Goal: Task Accomplishment & Management: Use online tool/utility

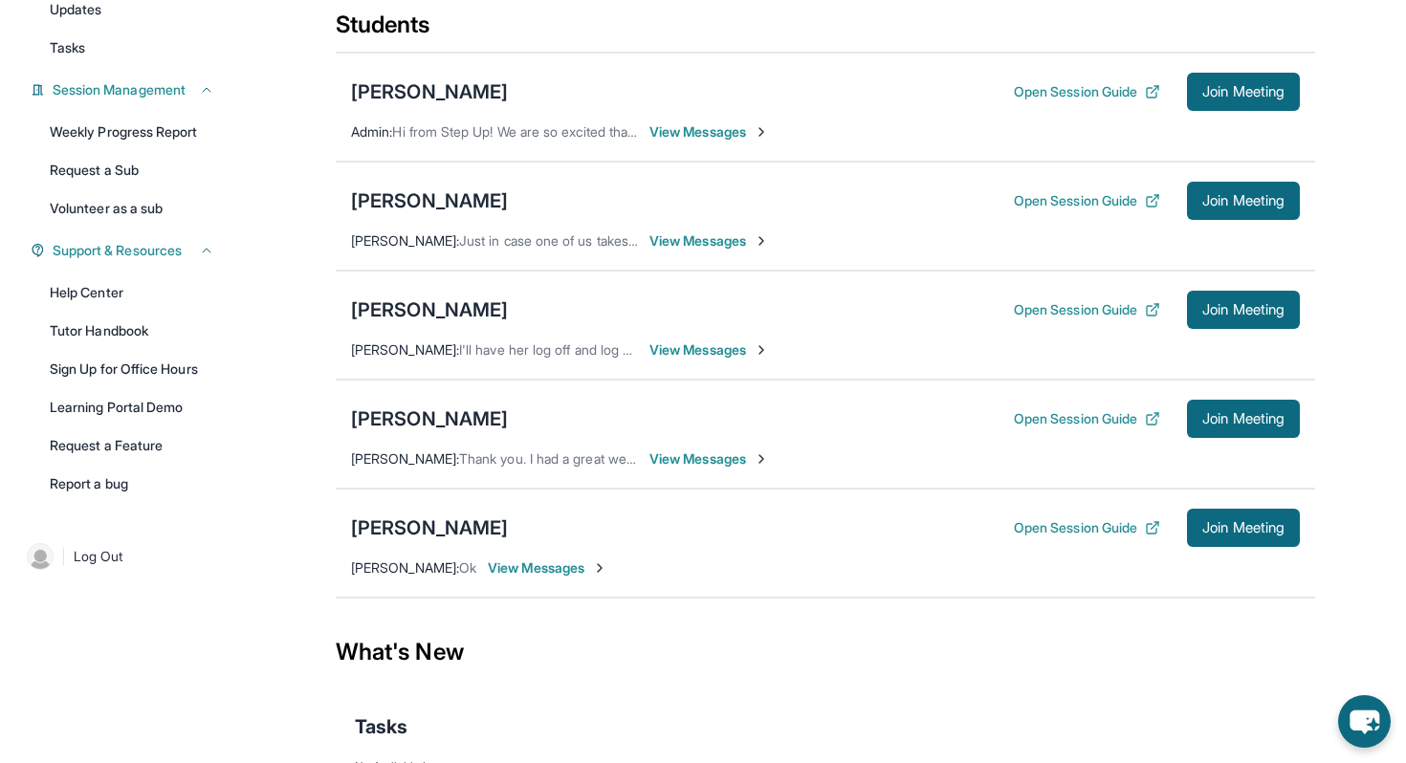
scroll to position [225, 0]
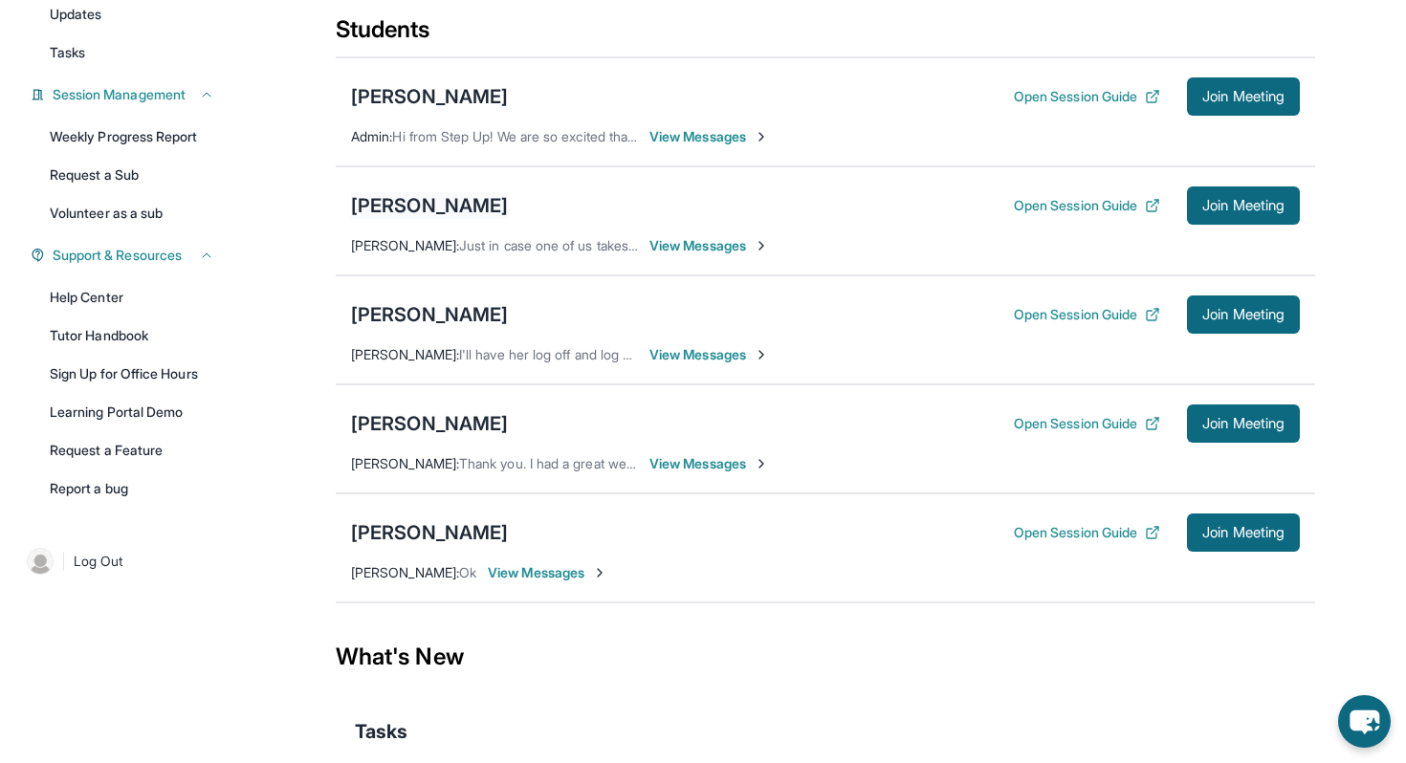
click at [457, 219] on div "[PERSON_NAME]" at bounding box center [429, 205] width 157 height 27
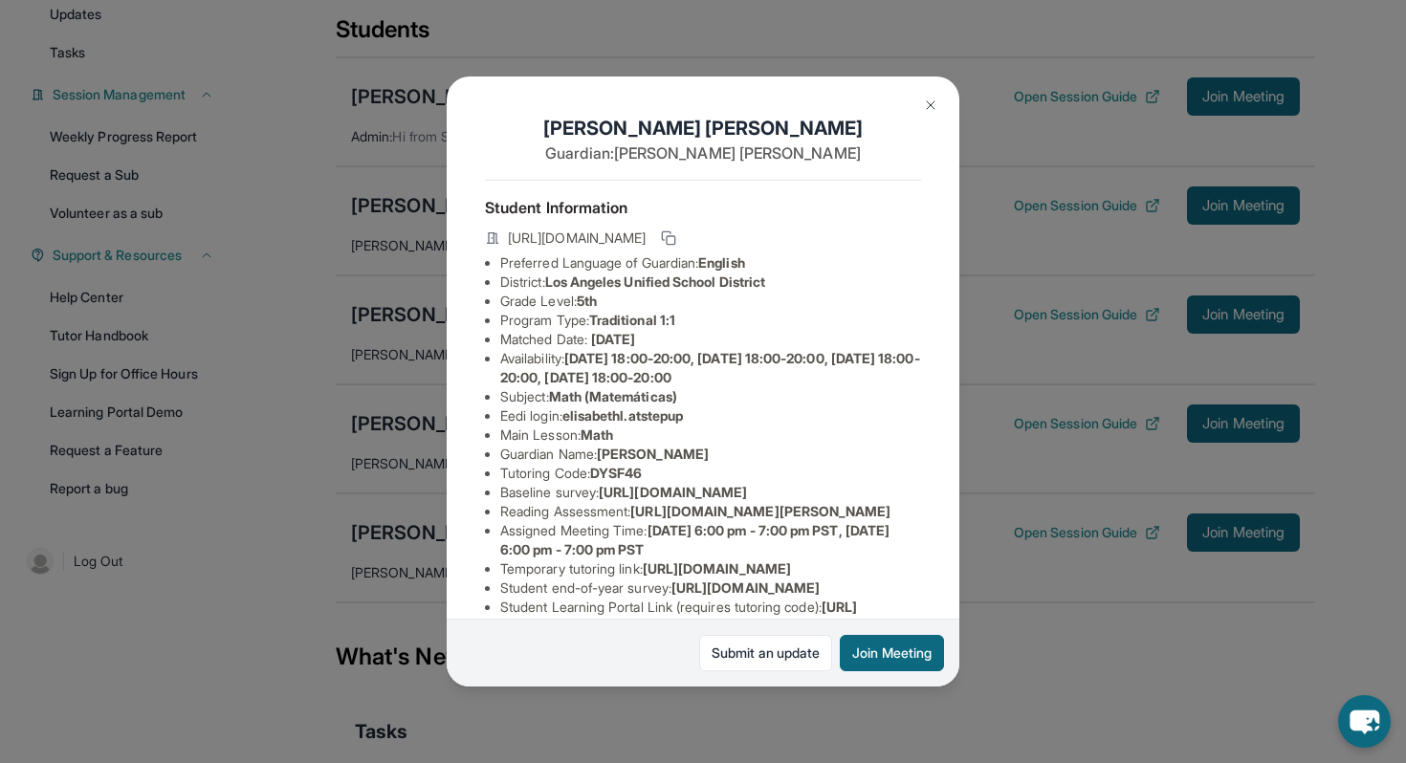
click at [924, 104] on img at bounding box center [930, 105] width 15 height 15
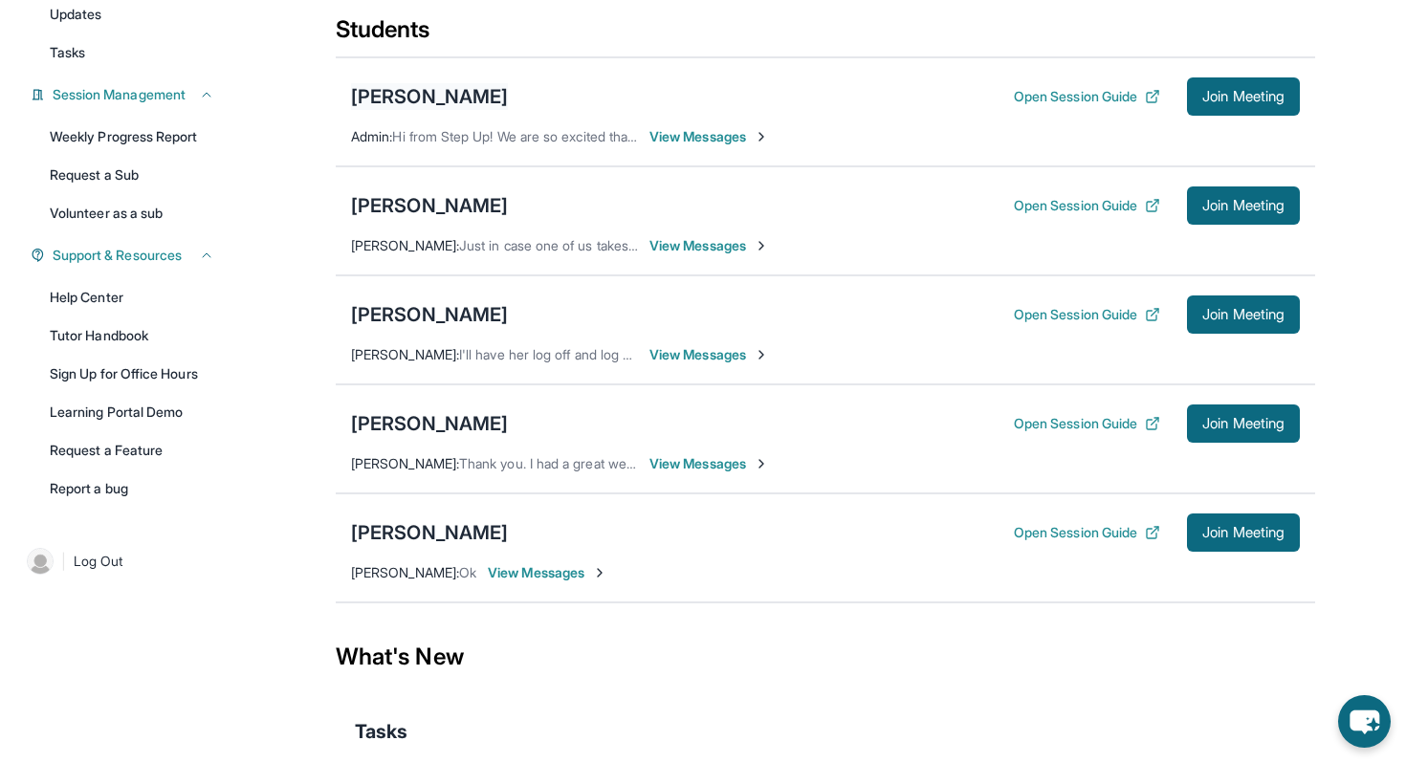
click at [410, 110] on div "[PERSON_NAME]" at bounding box center [429, 96] width 157 height 27
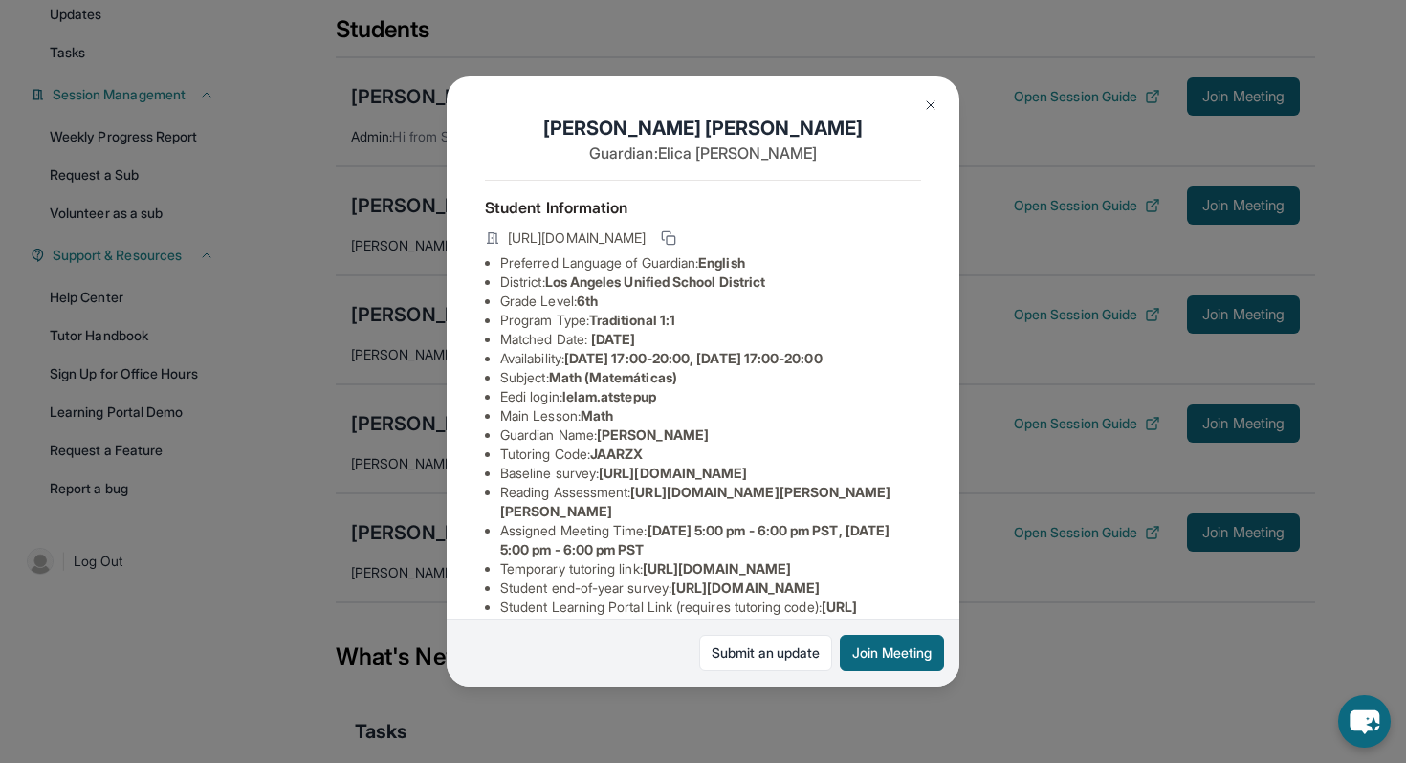
click at [925, 101] on img at bounding box center [930, 105] width 15 height 15
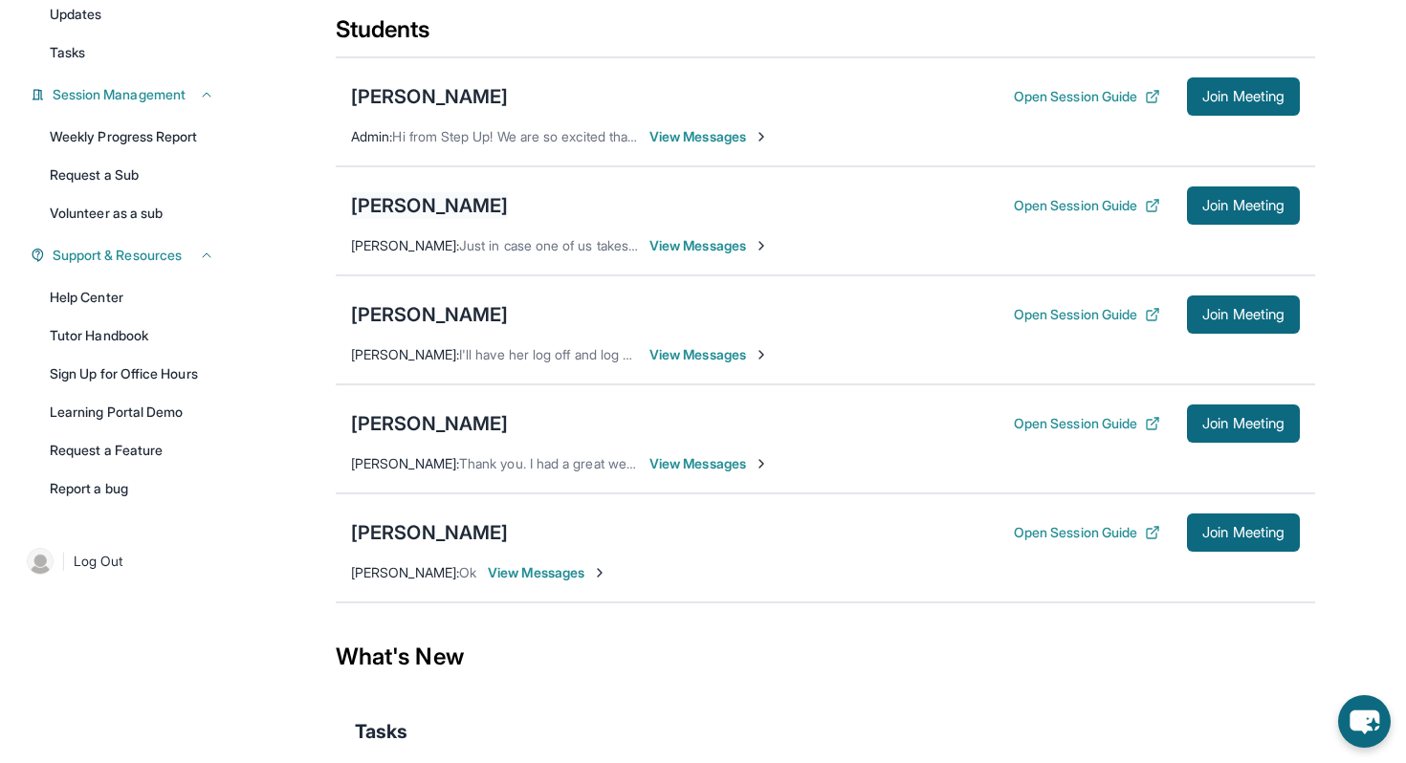
click at [449, 218] on div "[PERSON_NAME]" at bounding box center [429, 205] width 157 height 27
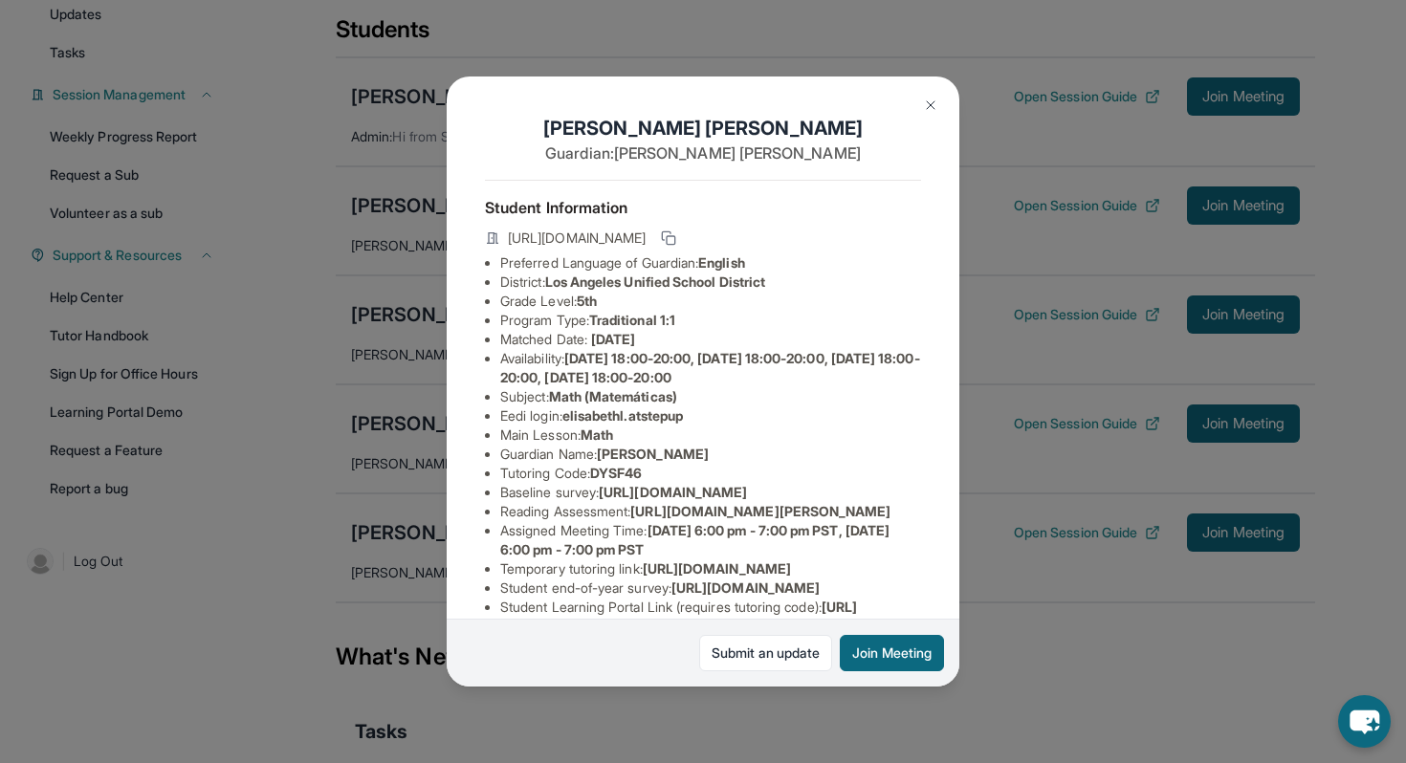
click at [930, 107] on img at bounding box center [930, 105] width 15 height 15
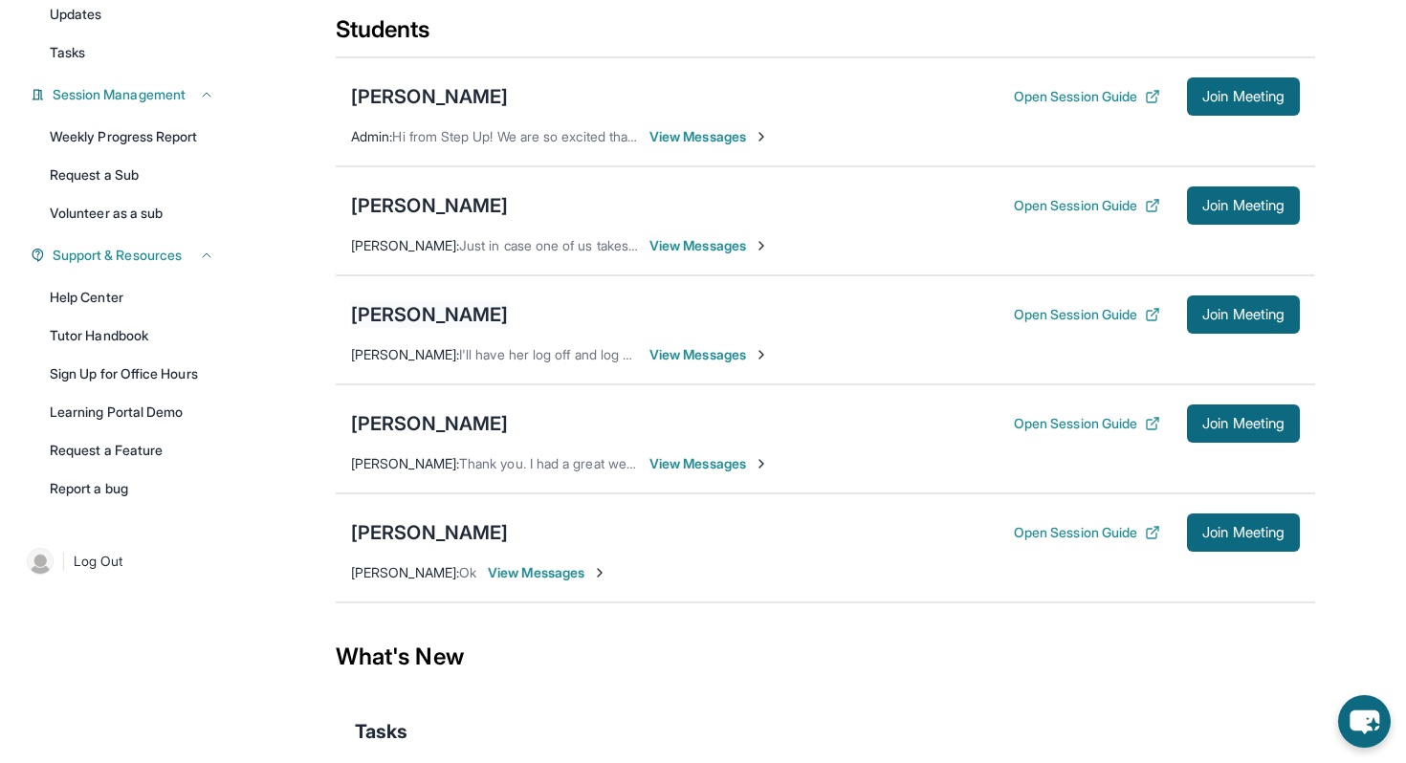
click at [387, 328] on div "[PERSON_NAME]" at bounding box center [429, 314] width 157 height 27
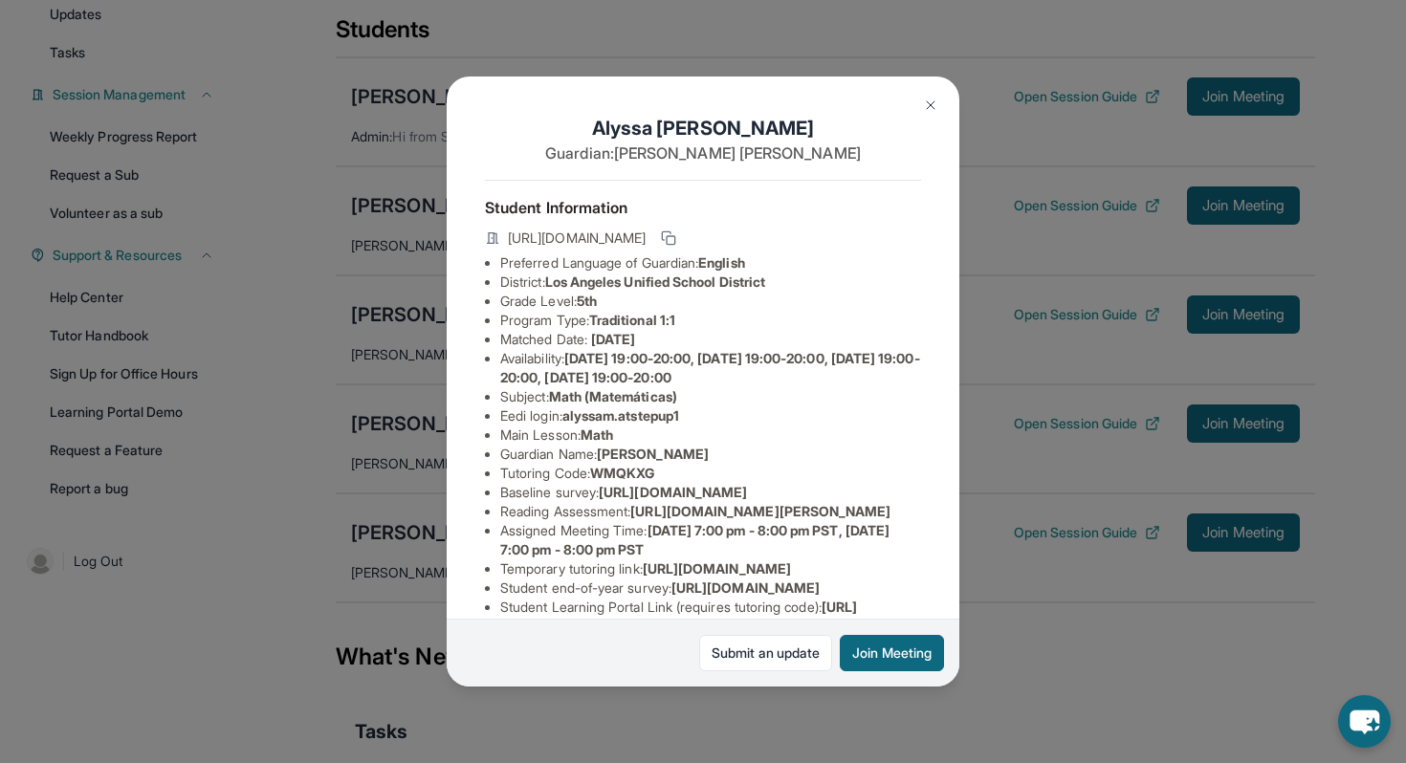
click at [923, 108] on img at bounding box center [930, 105] width 15 height 15
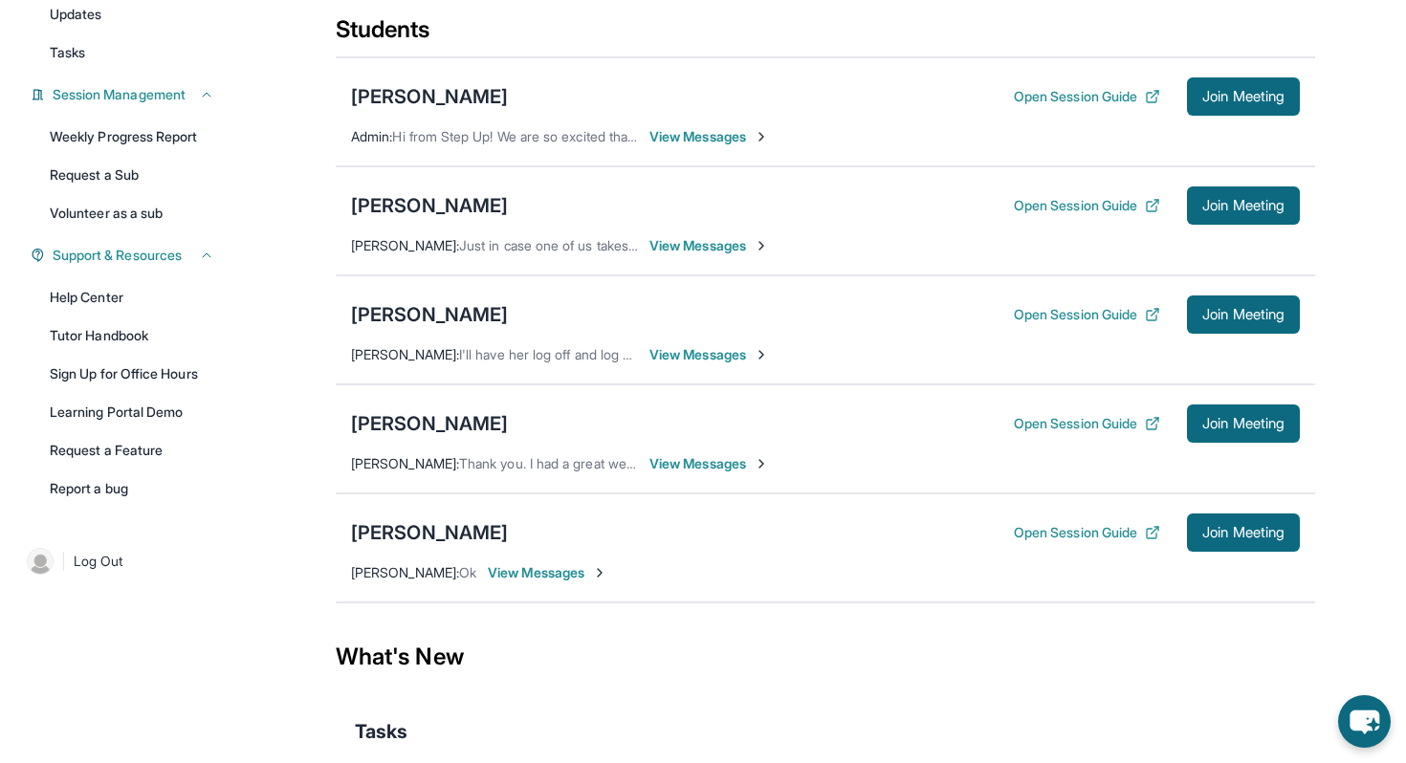
click at [374, 443] on div "[PERSON_NAME] Open Session Guide Join Meeting" at bounding box center [825, 423] width 949 height 38
click at [404, 425] on div "[PERSON_NAME]" at bounding box center [429, 423] width 157 height 27
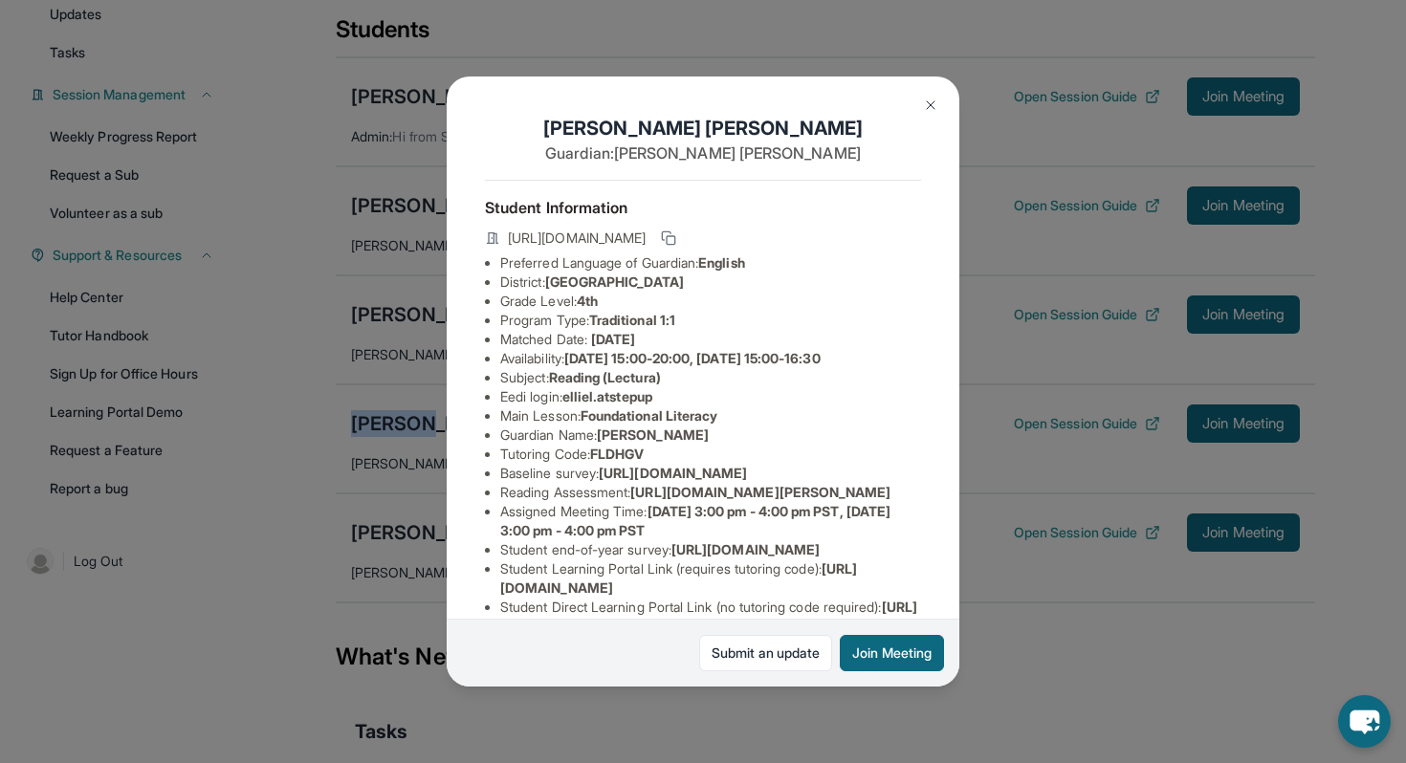
click at [943, 107] on button at bounding box center [930, 105] width 38 height 38
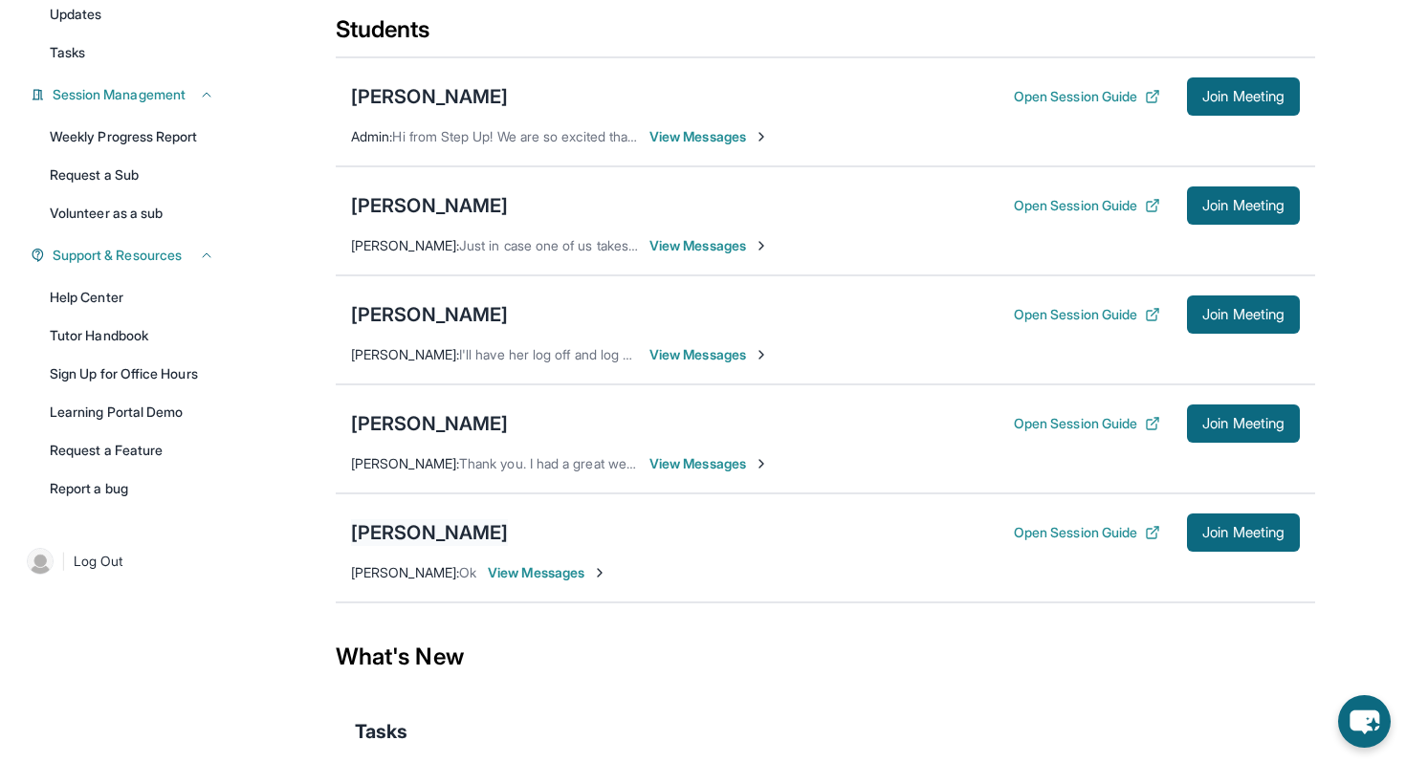
click at [417, 546] on div "[PERSON_NAME]" at bounding box center [429, 532] width 157 height 27
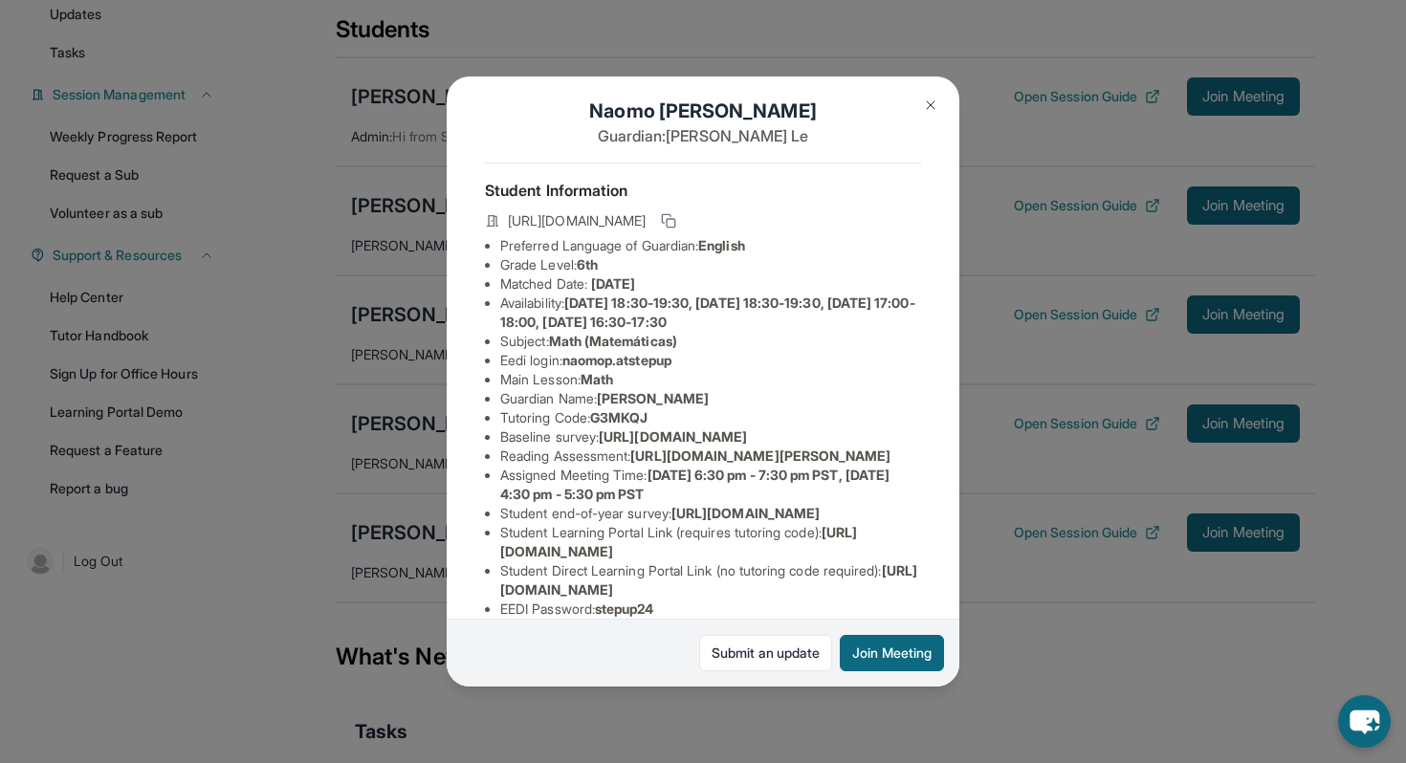
scroll to position [3, 0]
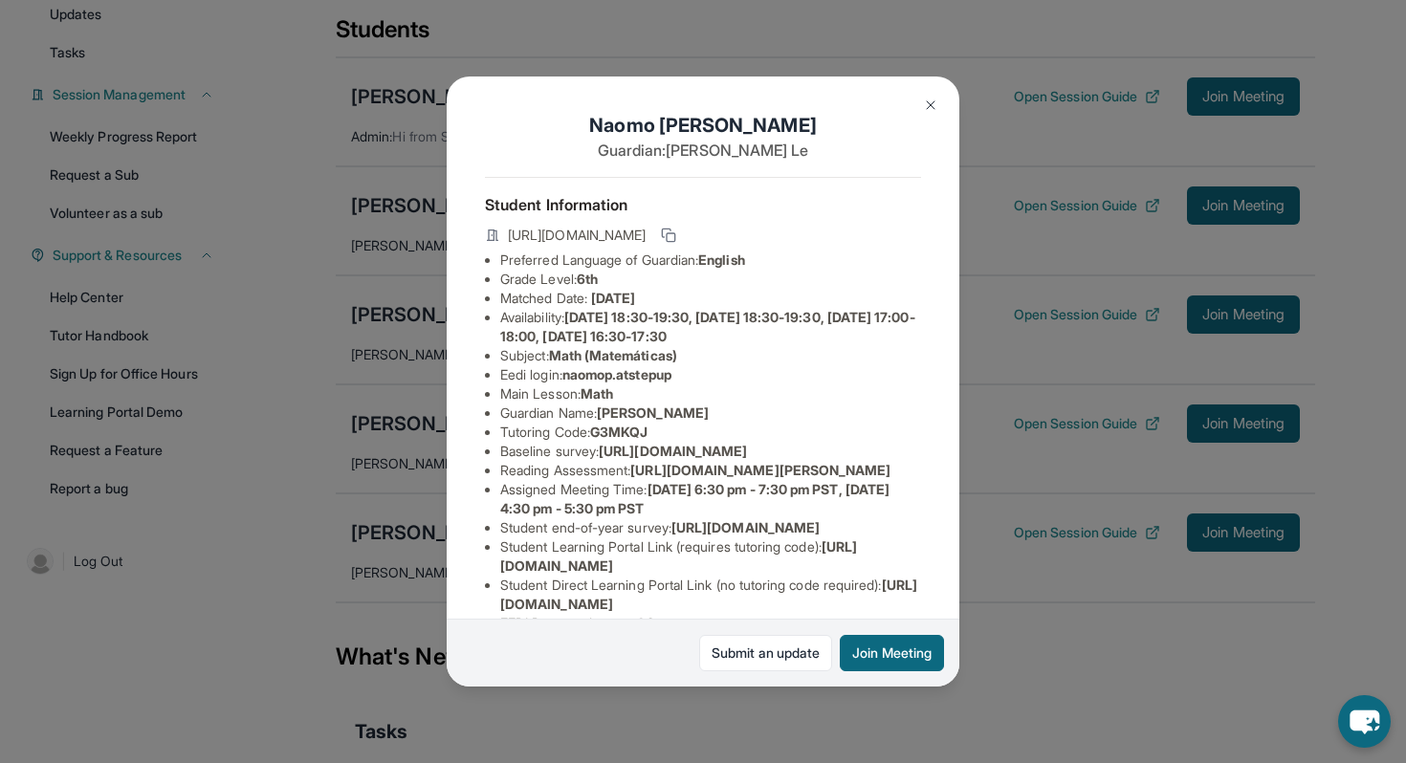
click at [929, 98] on img at bounding box center [930, 105] width 15 height 15
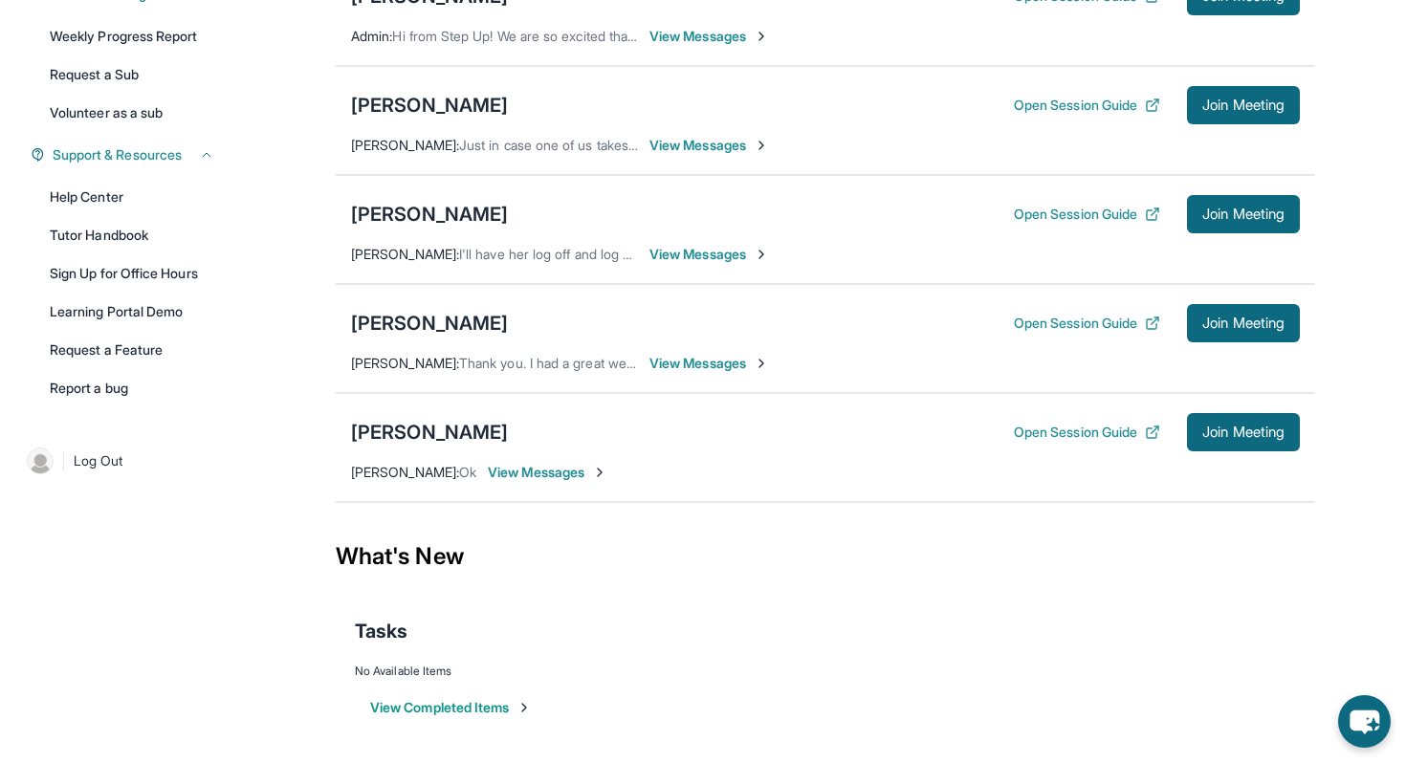
scroll to position [142, 0]
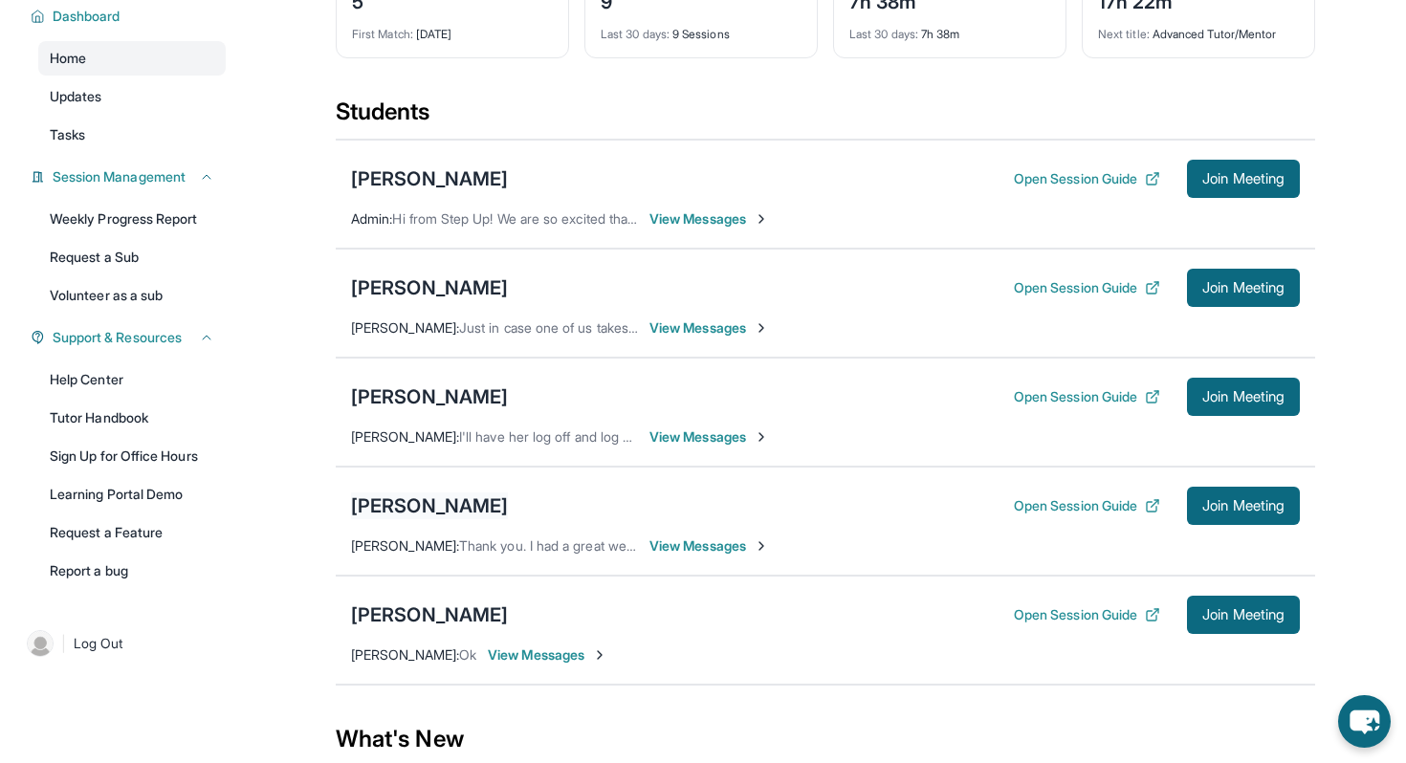
click at [367, 509] on div "[PERSON_NAME]" at bounding box center [429, 505] width 157 height 27
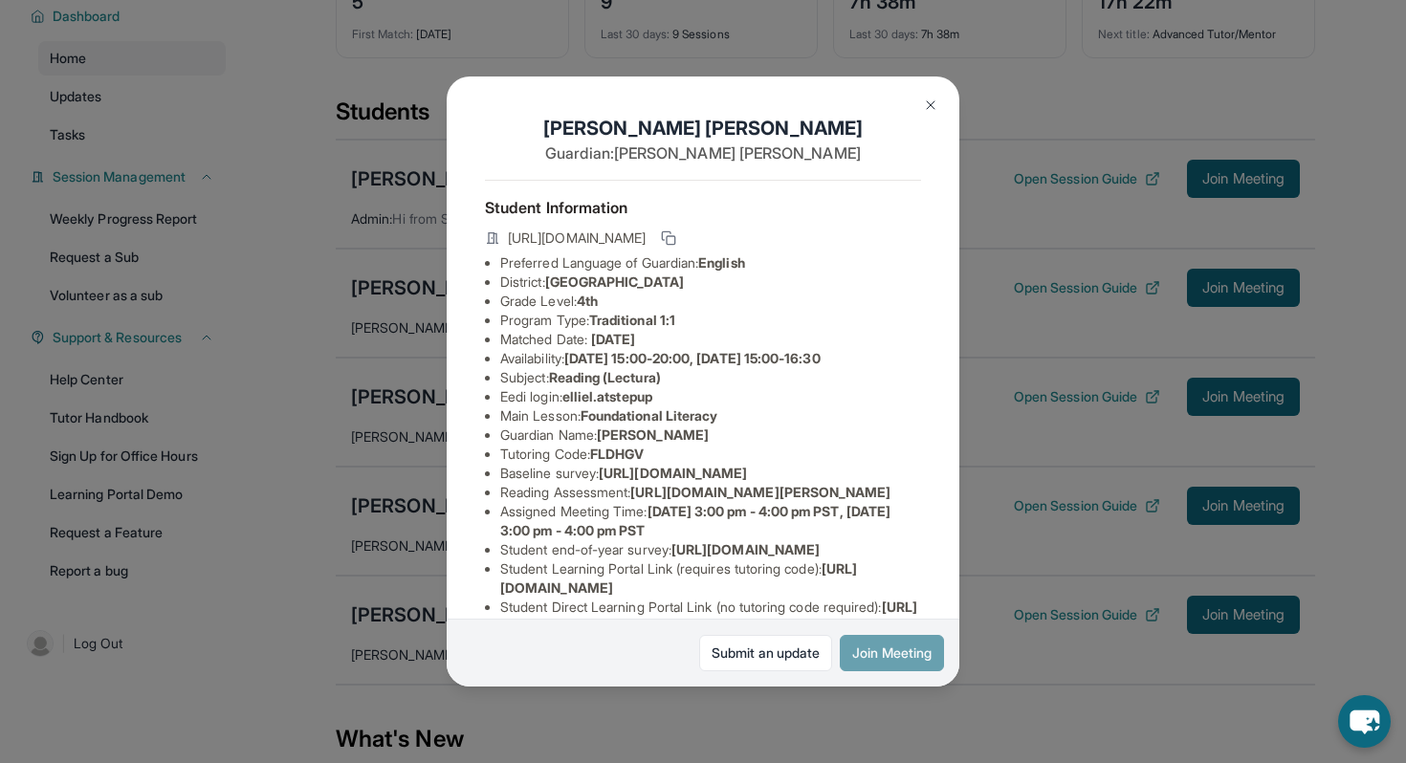
click at [885, 656] on button "Join Meeting" at bounding box center [892, 653] width 104 height 36
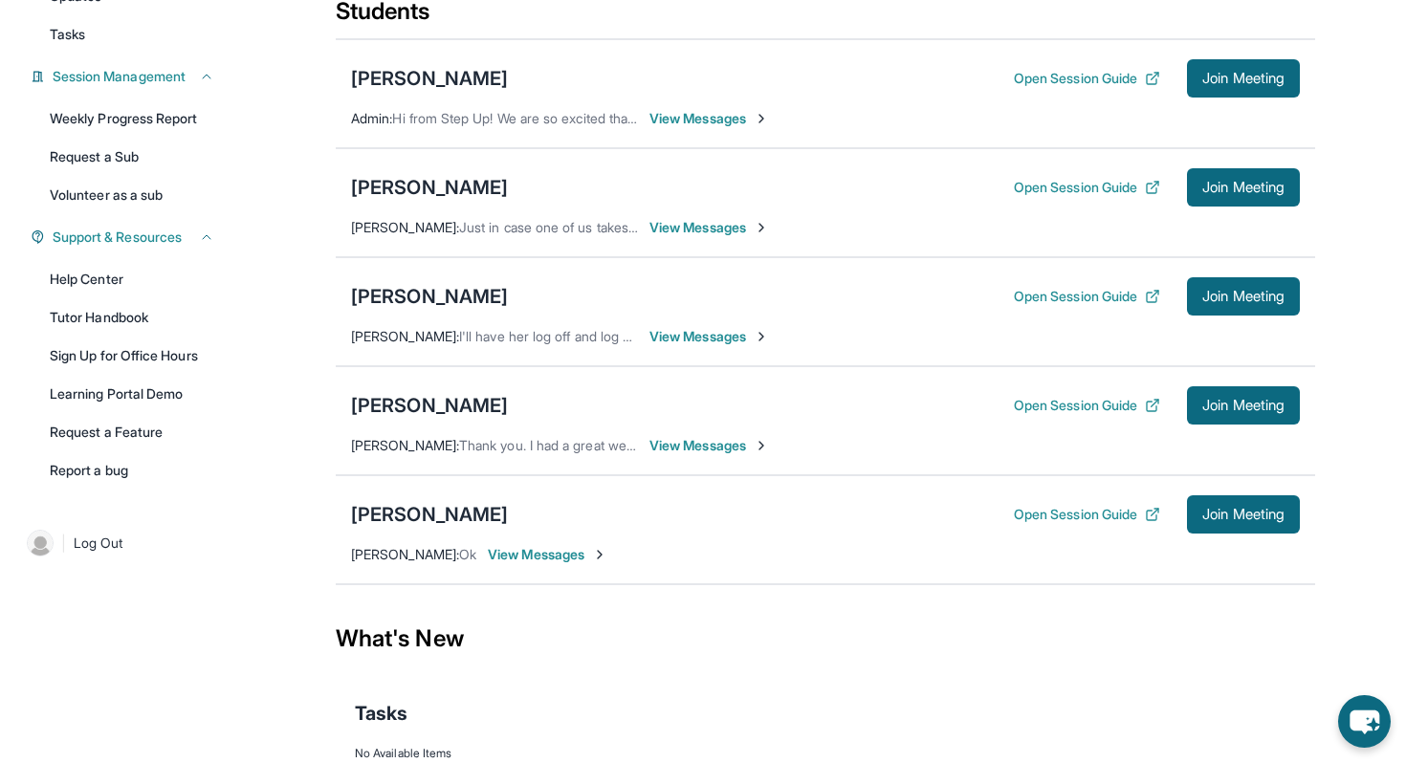
scroll to position [229, 0]
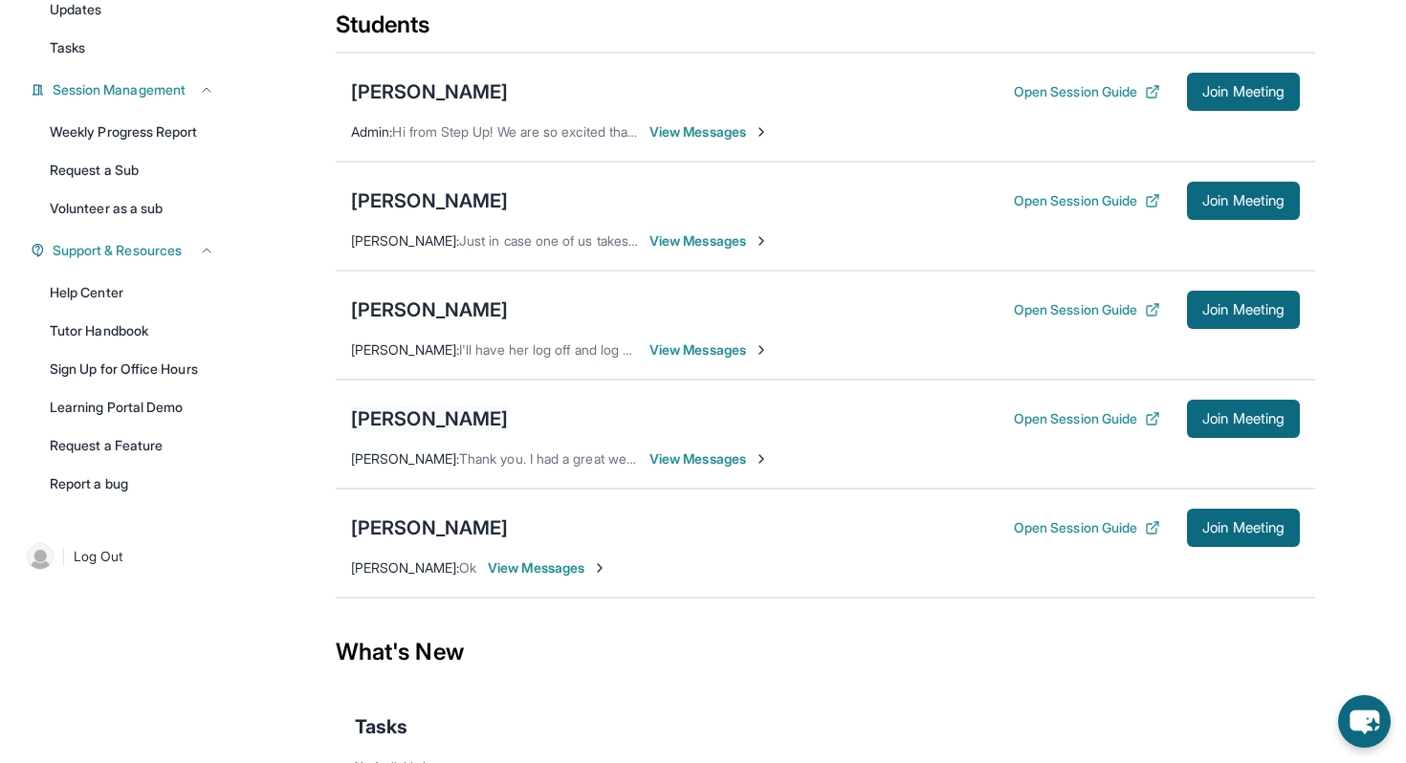
click at [391, 424] on div "[PERSON_NAME]" at bounding box center [429, 418] width 157 height 27
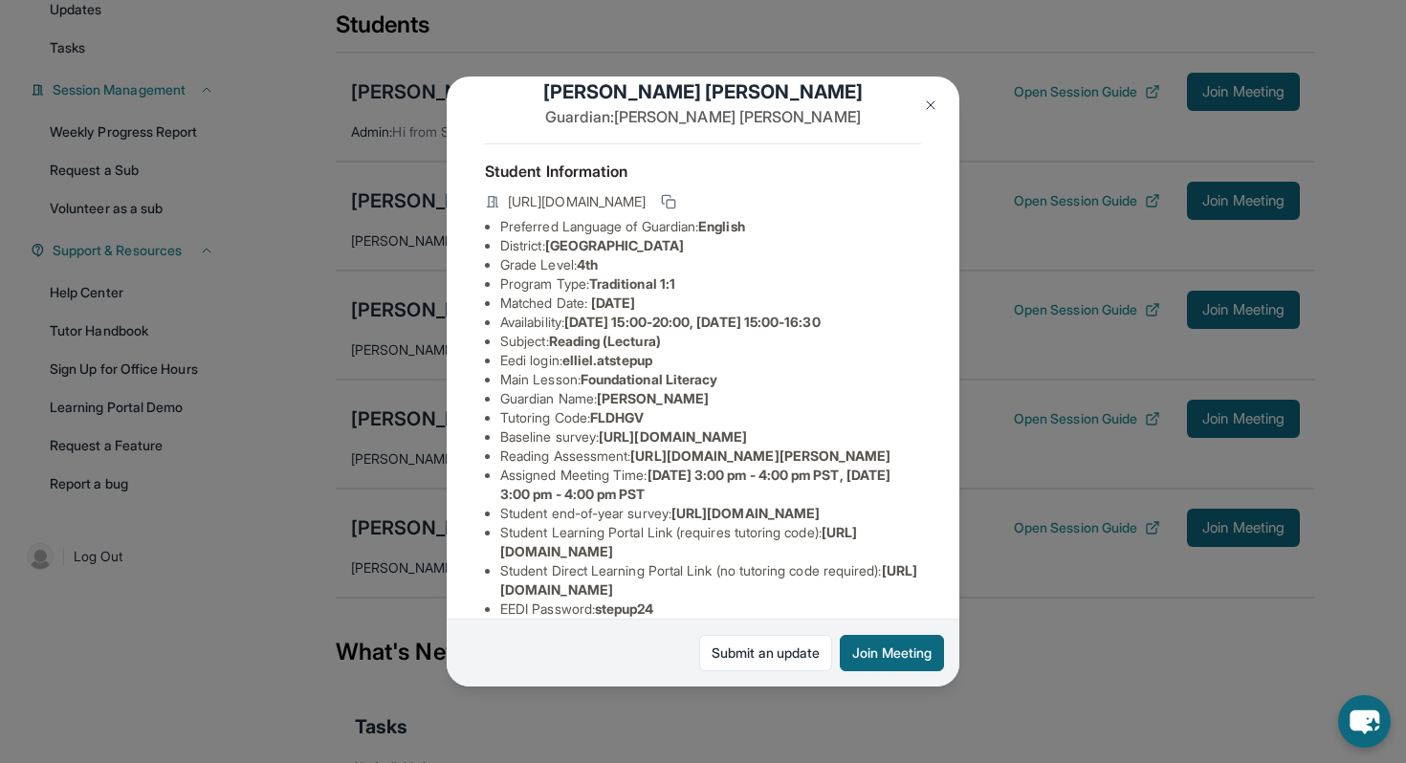
scroll to position [39, 0]
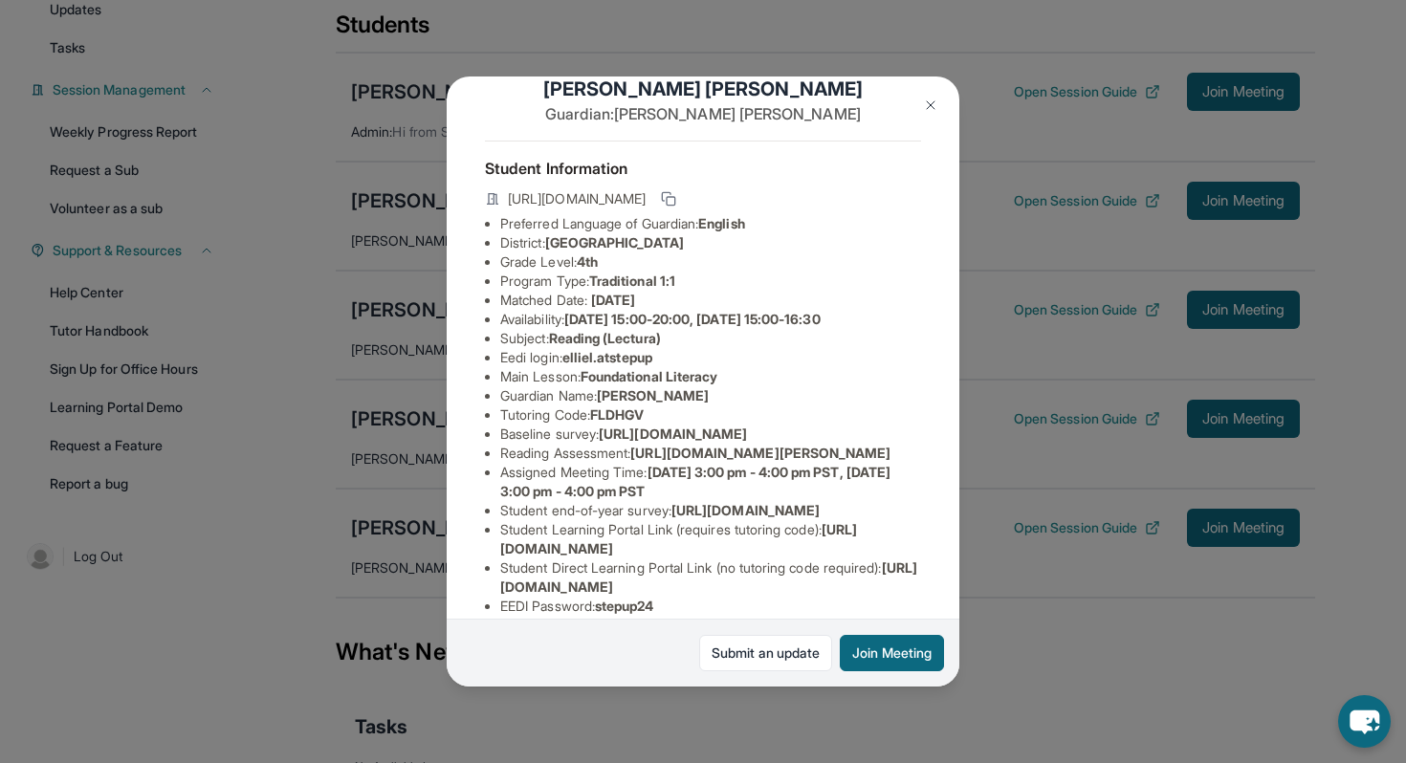
click at [934, 93] on button at bounding box center [930, 105] width 38 height 38
